Goal: Find specific page/section: Find specific page/section

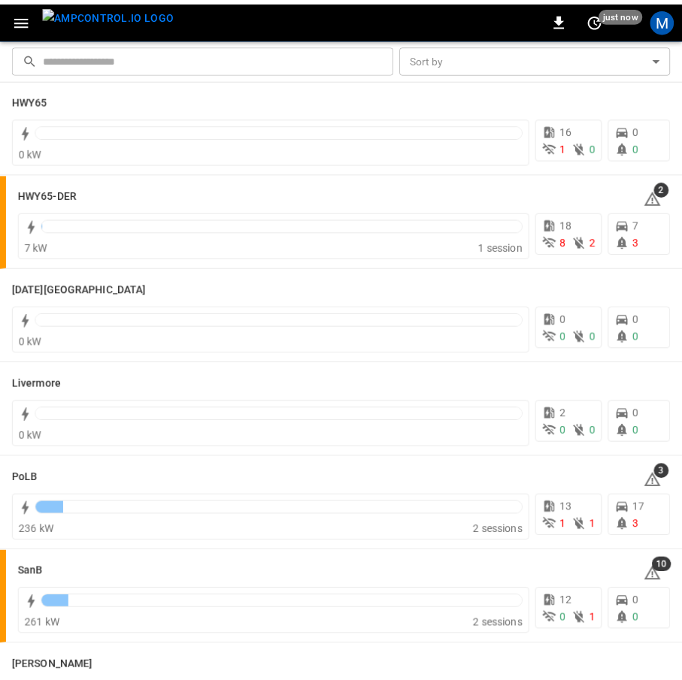
scroll to position [150, 0]
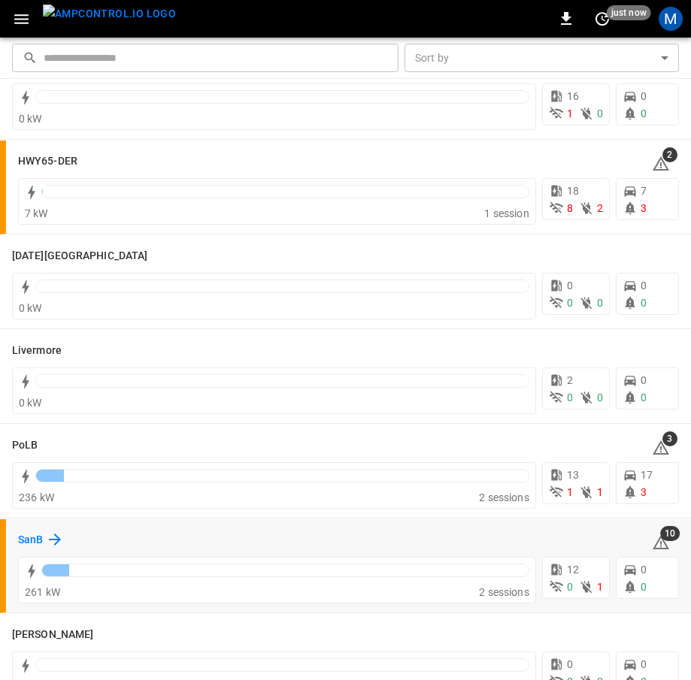
click at [41, 537] on h6 "SanB" at bounding box center [30, 540] width 25 height 17
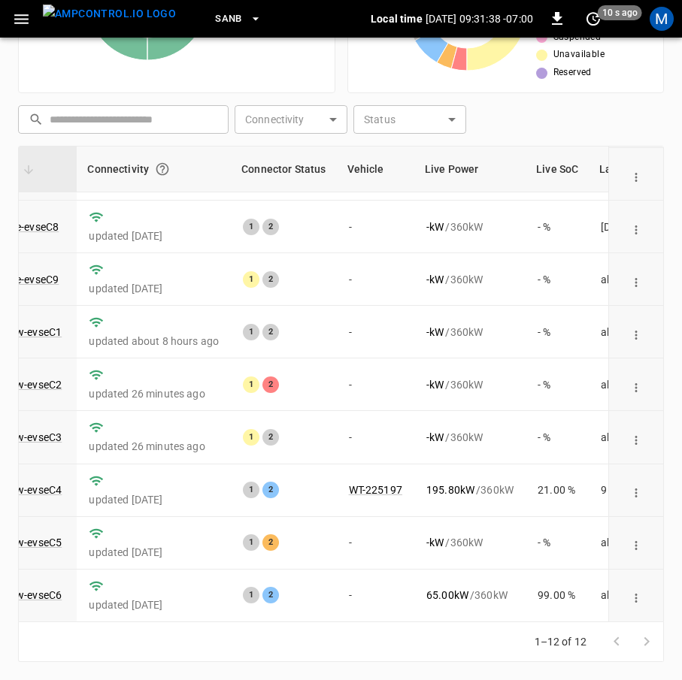
scroll to position [220, 162]
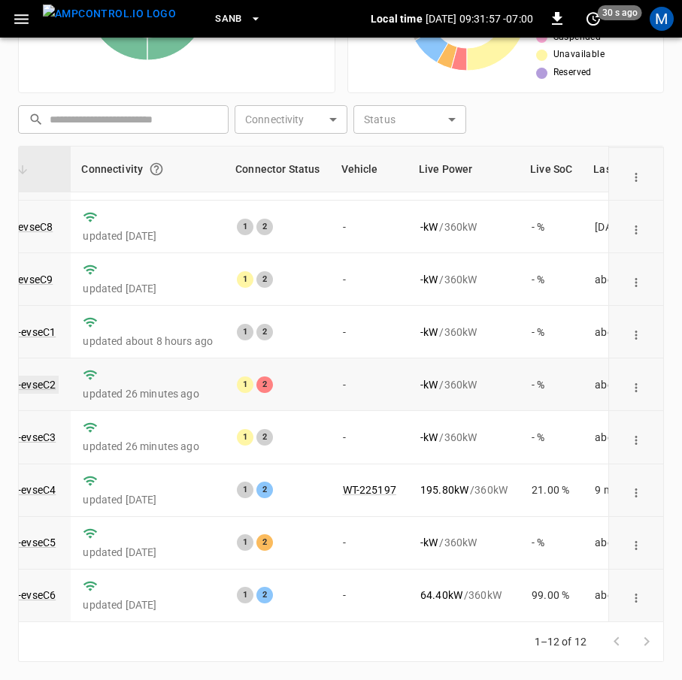
click at [51, 376] on link "ca-sb-sw-evseC2" at bounding box center [15, 385] width 86 height 18
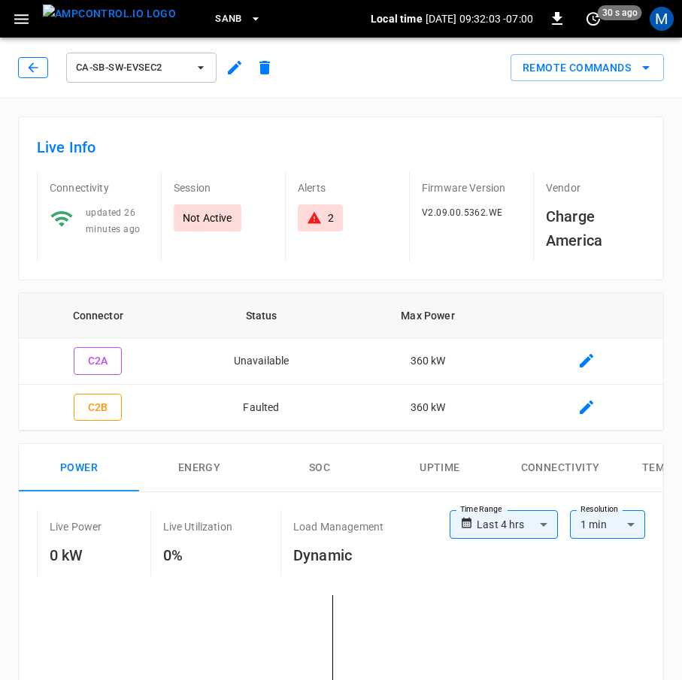
click at [41, 74] on button "button" at bounding box center [33, 67] width 30 height 21
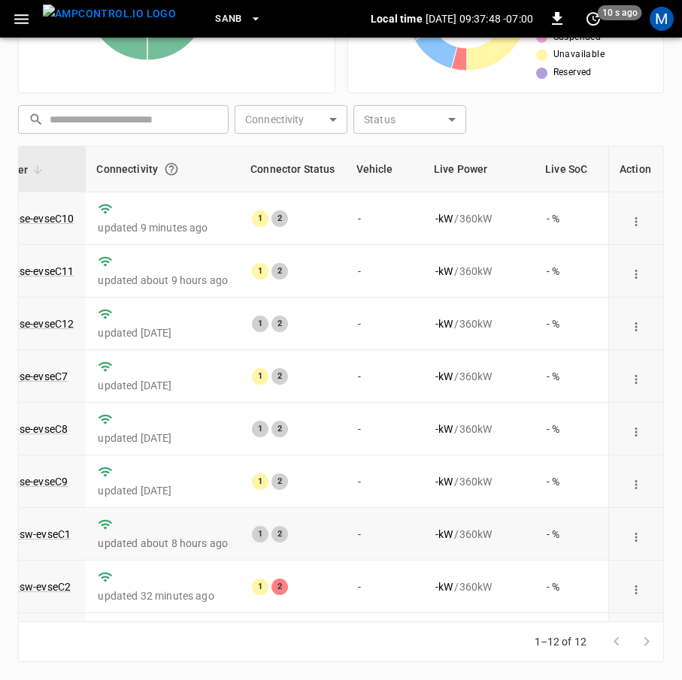
scroll to position [220, 147]
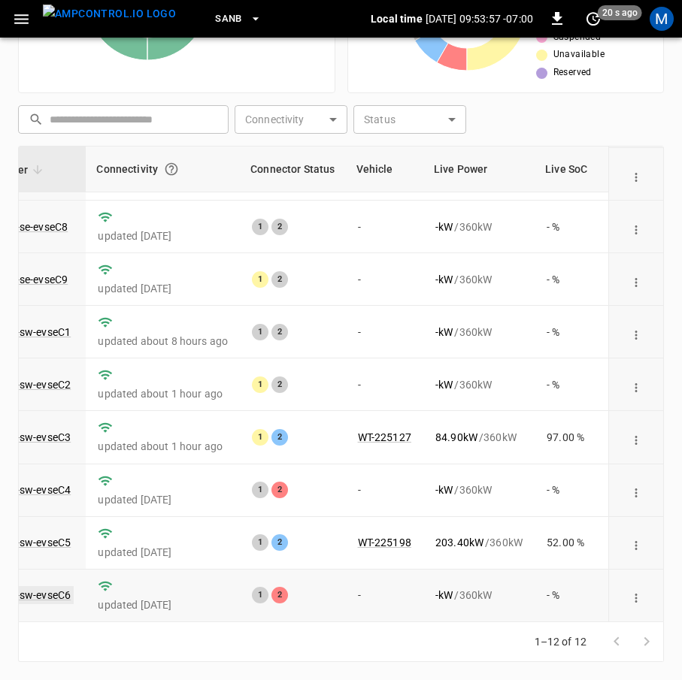
click at [56, 586] on link "ca-sb-sw-evseC6" at bounding box center [30, 595] width 86 height 18
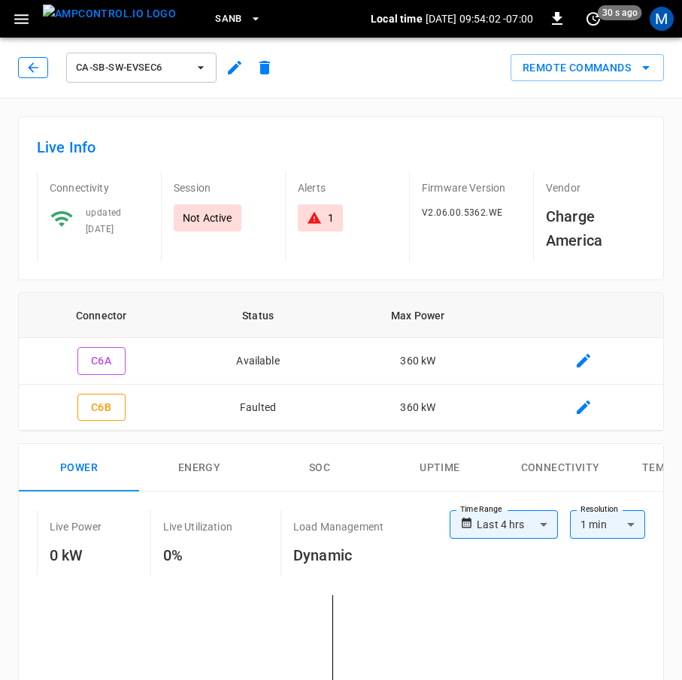
click at [38, 65] on icon "button" at bounding box center [33, 67] width 15 height 15
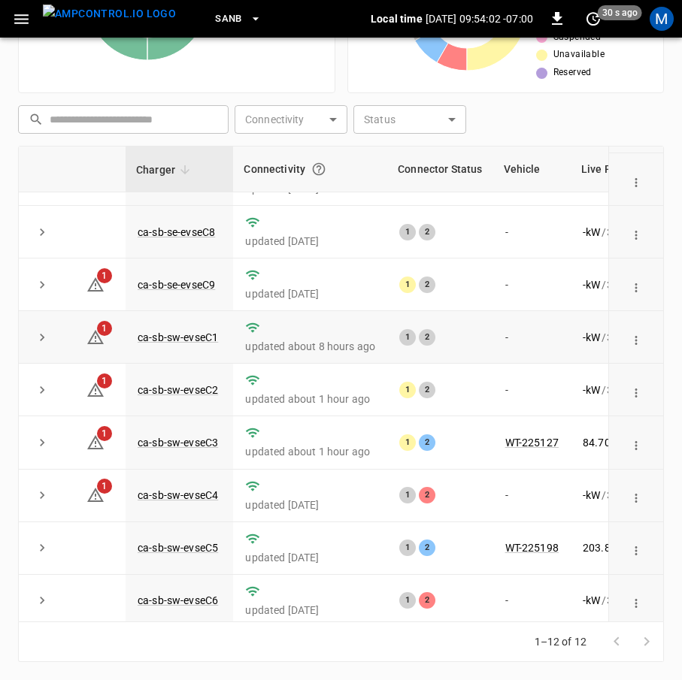
scroll to position [220, 0]
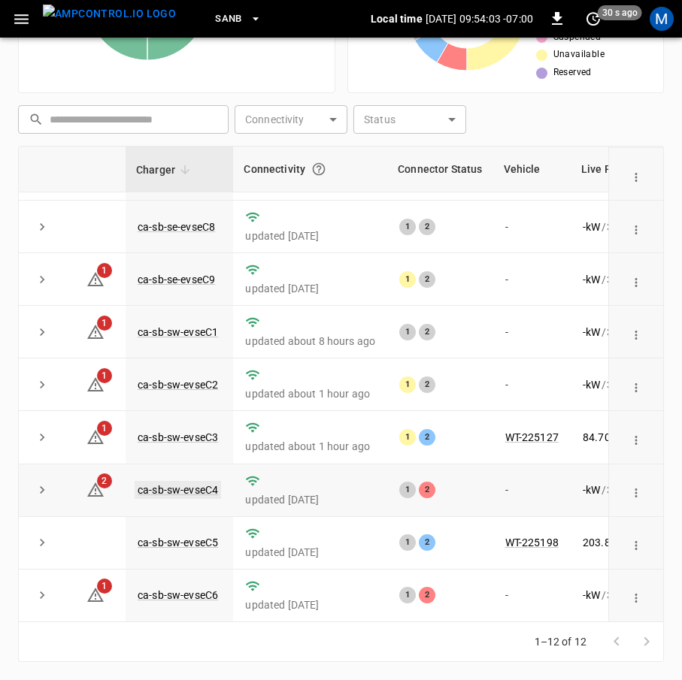
click at [207, 481] on link "ca-sb-sw-evseC4" at bounding box center [178, 490] width 86 height 18
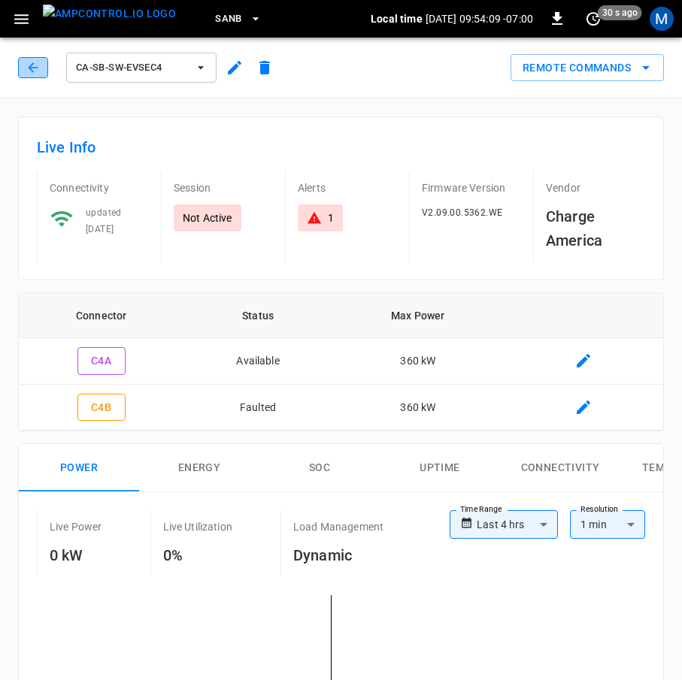
click at [38, 75] on button "button" at bounding box center [33, 67] width 30 height 21
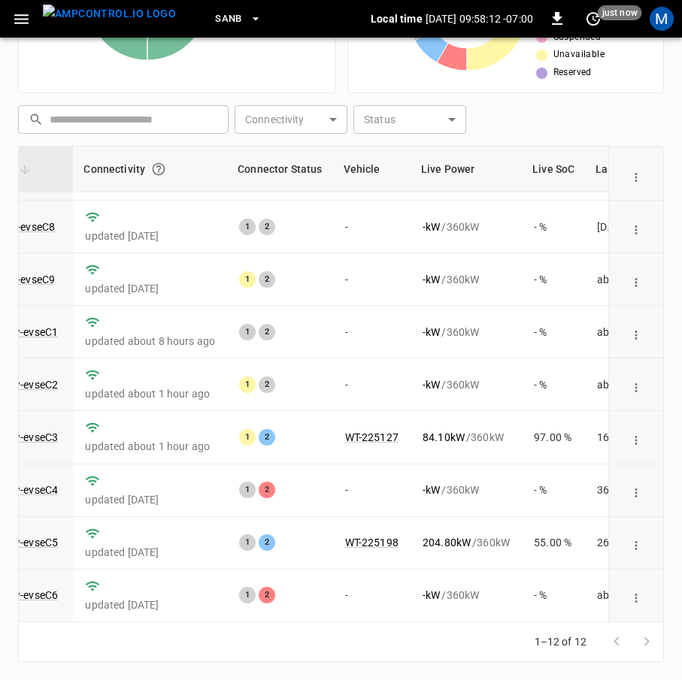
scroll to position [220, 164]
